Goal: Check status: Check status

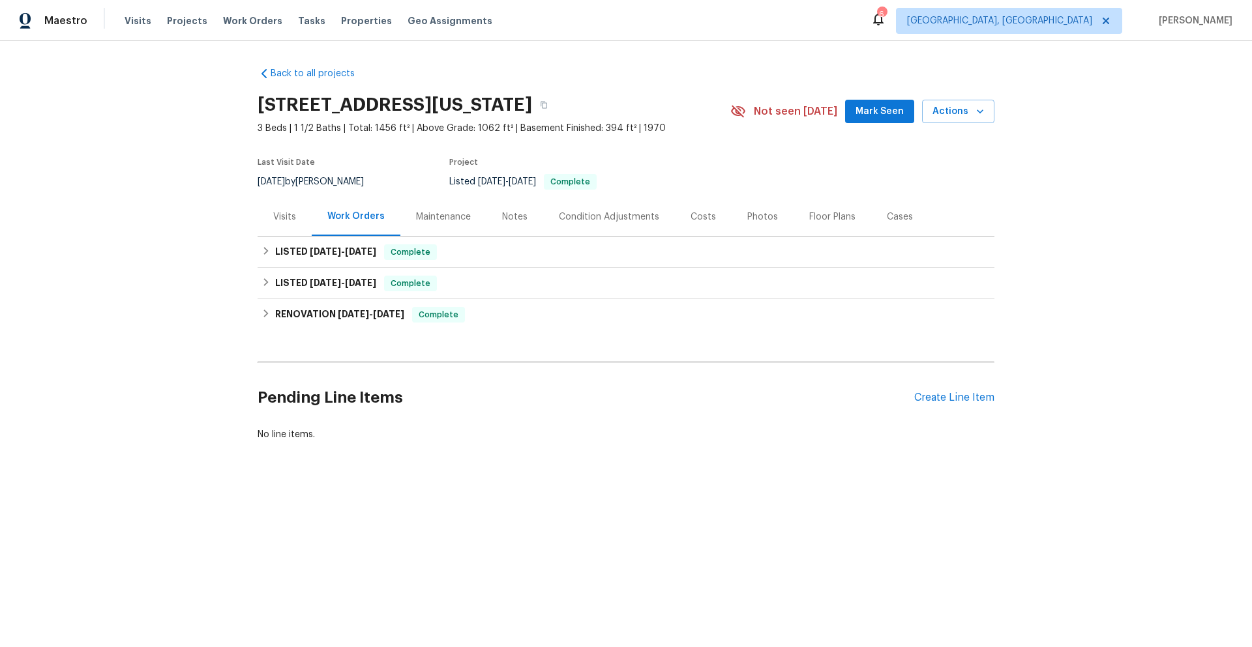
click at [294, 221] on div "Visits" at bounding box center [285, 217] width 54 height 38
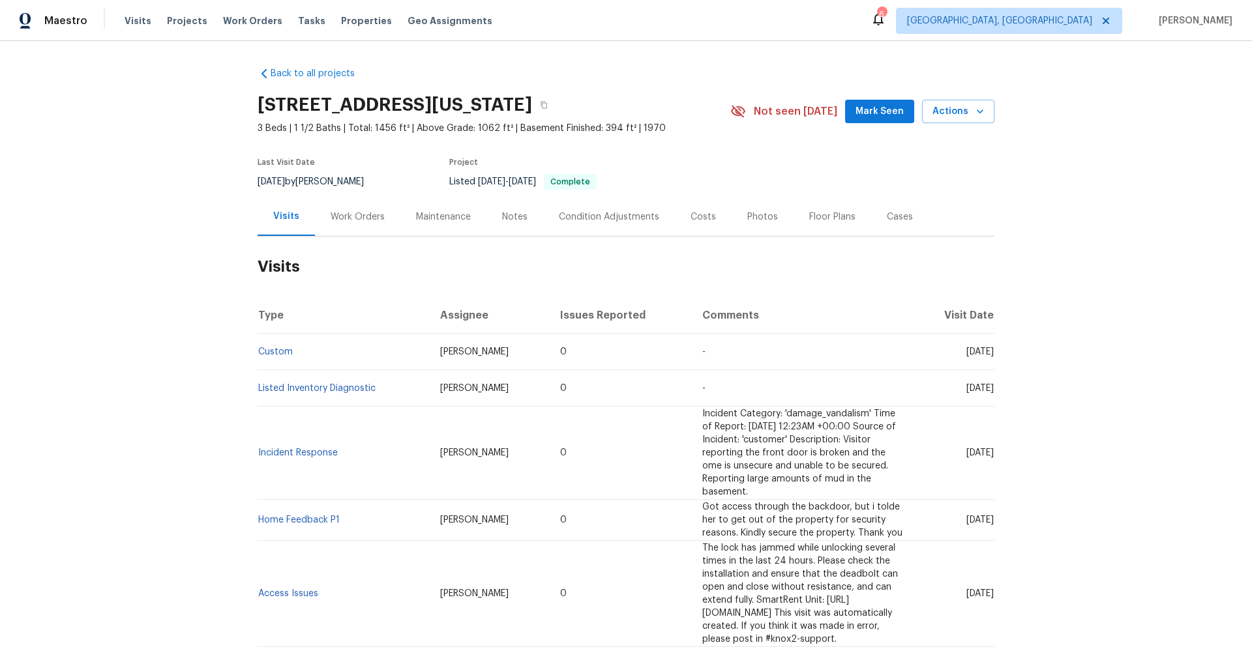
click at [306, 434] on td "Incident Response" at bounding box center [344, 453] width 172 height 93
click at [313, 449] on link "Incident Response" at bounding box center [298, 453] width 80 height 9
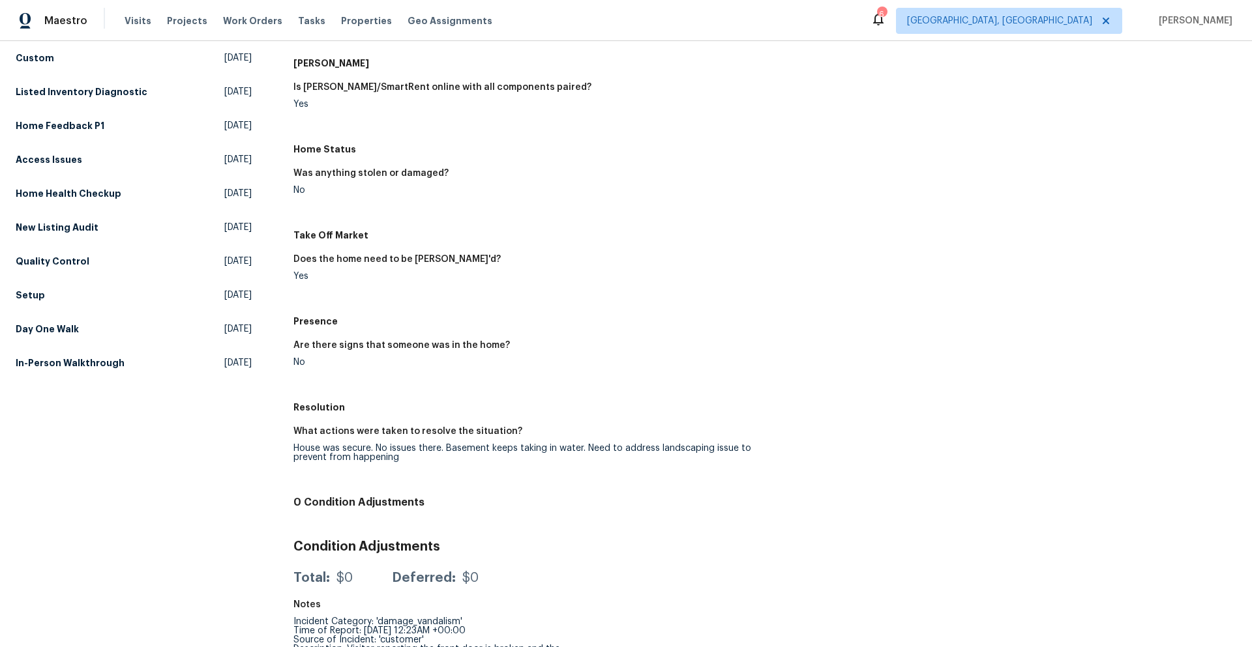
scroll to position [191, 0]
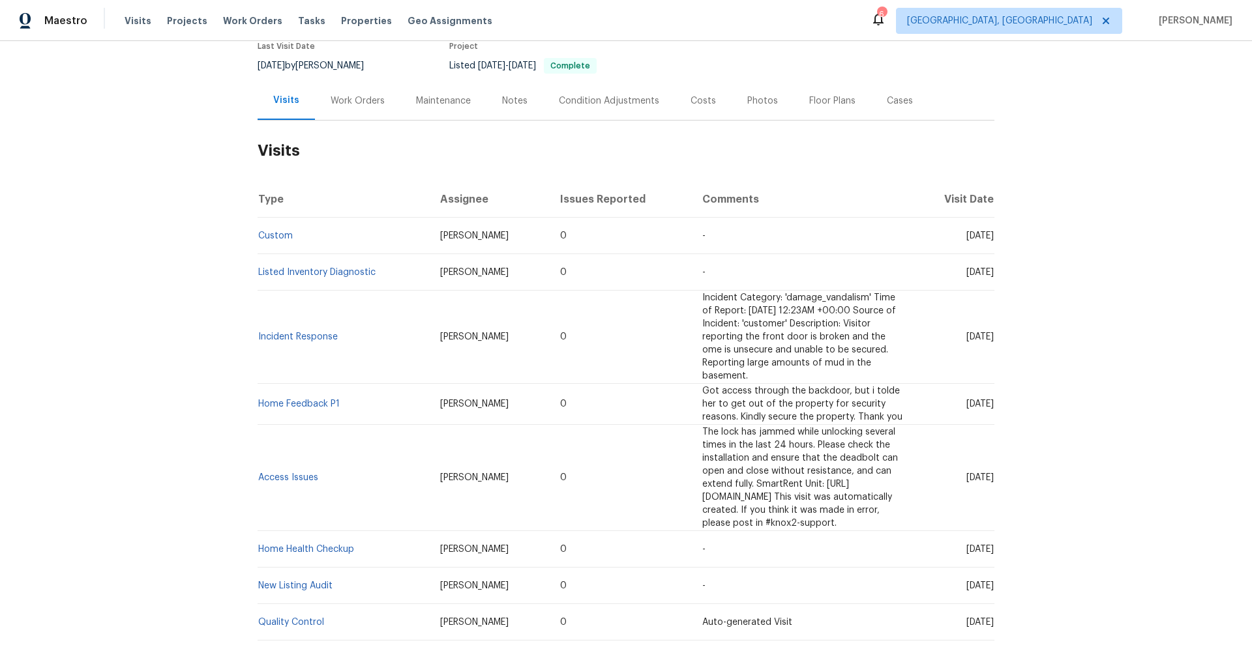
scroll to position [130, 0]
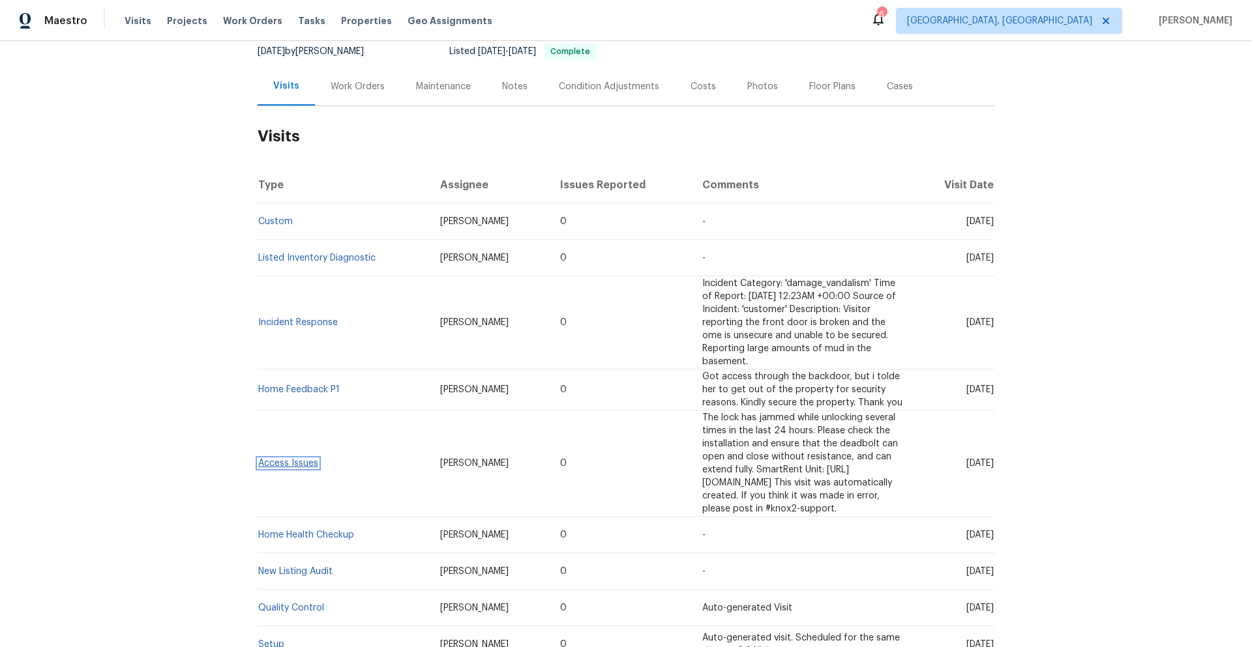
click at [289, 459] on link "Access Issues" at bounding box center [288, 463] width 60 height 9
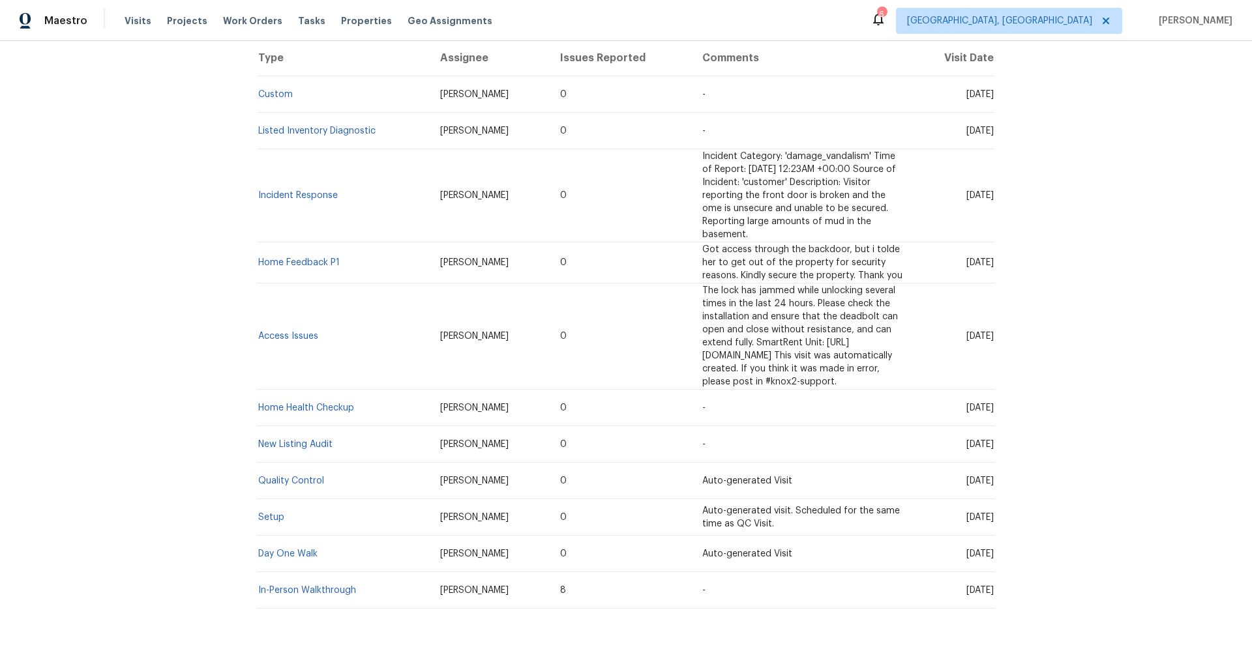
scroll to position [261, 0]
click at [274, 496] on td "Setup" at bounding box center [344, 514] width 172 height 37
click at [275, 510] on link "Setup" at bounding box center [271, 514] width 26 height 9
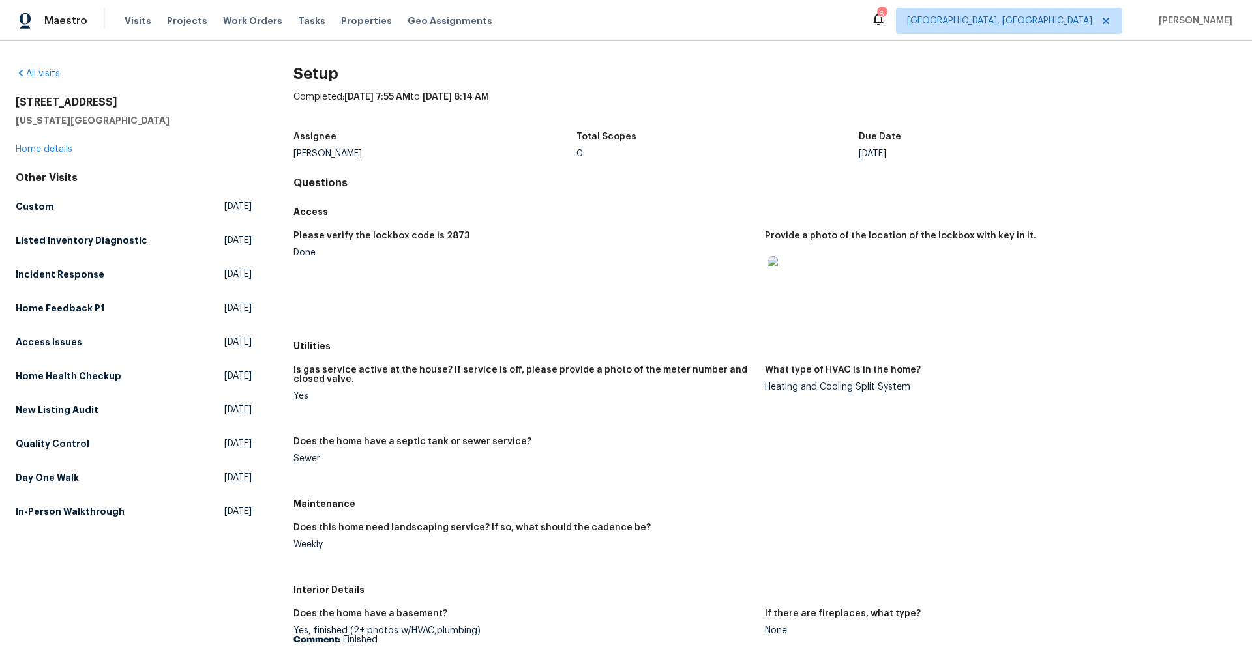
click at [771, 276] on img at bounding box center [788, 277] width 42 height 42
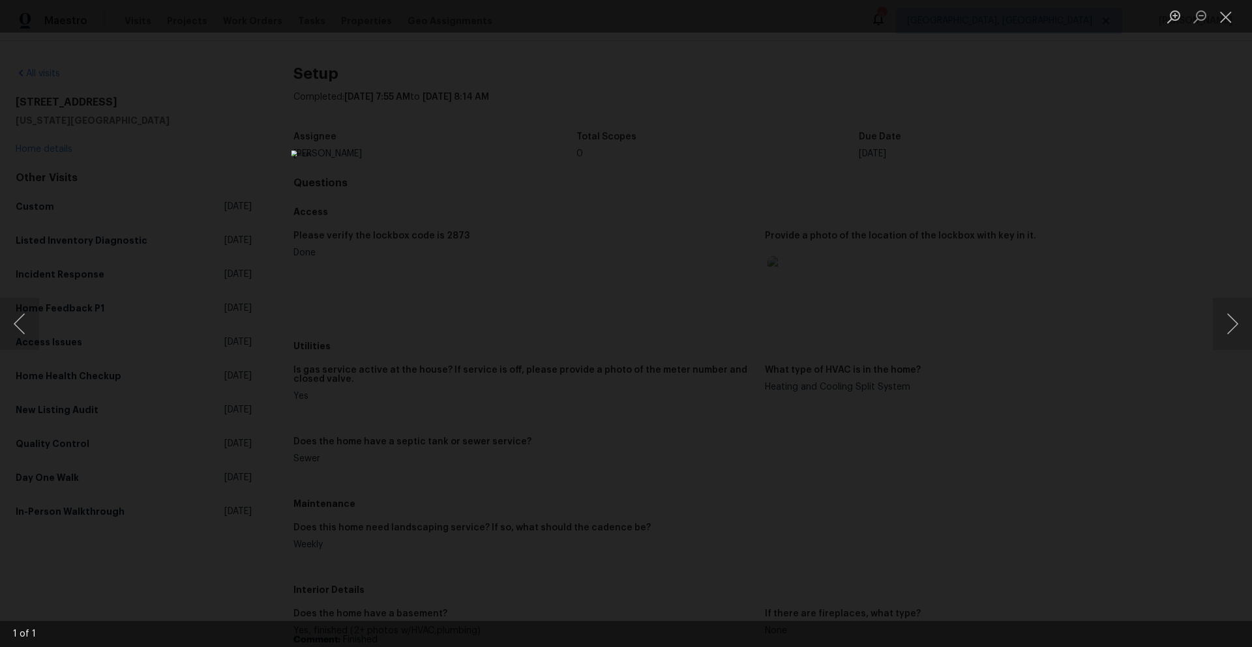
click at [1198, 133] on div "Lightbox" at bounding box center [626, 323] width 1252 height 647
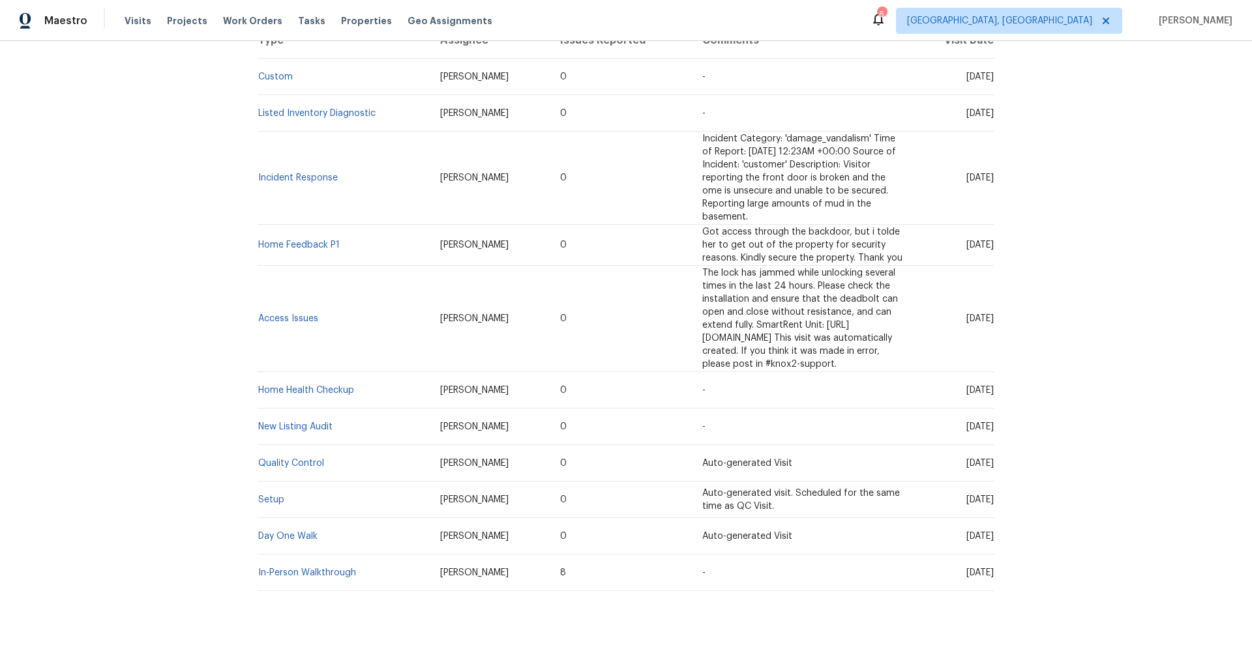
scroll to position [278, 0]
click at [1067, 252] on div "Back to all projects 8412 E 103rd Ter, Kansas City, MO 64134 3 Beds | 1 1/2 Bat…" at bounding box center [626, 344] width 1252 height 606
